Goal: Go to known website: Access a specific website the user already knows

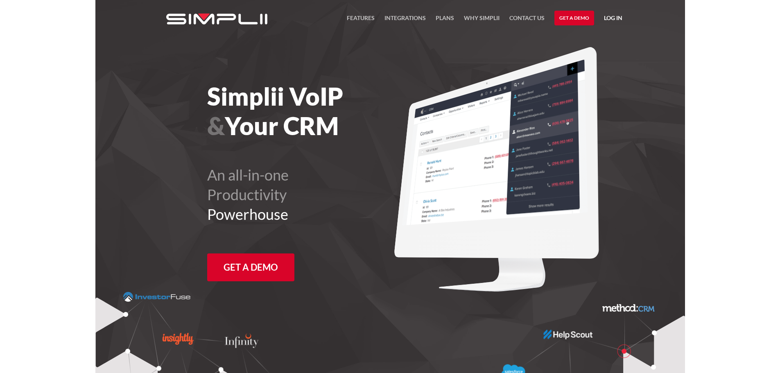
click at [620, 17] on link "Log in" at bounding box center [613, 19] width 18 height 12
click at [588, 43] on link "Manager Portal" at bounding box center [592, 42] width 52 height 13
click at [606, 20] on link "Log in" at bounding box center [613, 19] width 18 height 12
click at [595, 41] on link "Manager Portal" at bounding box center [592, 42] width 52 height 13
